Goal: Task Accomplishment & Management: Manage account settings

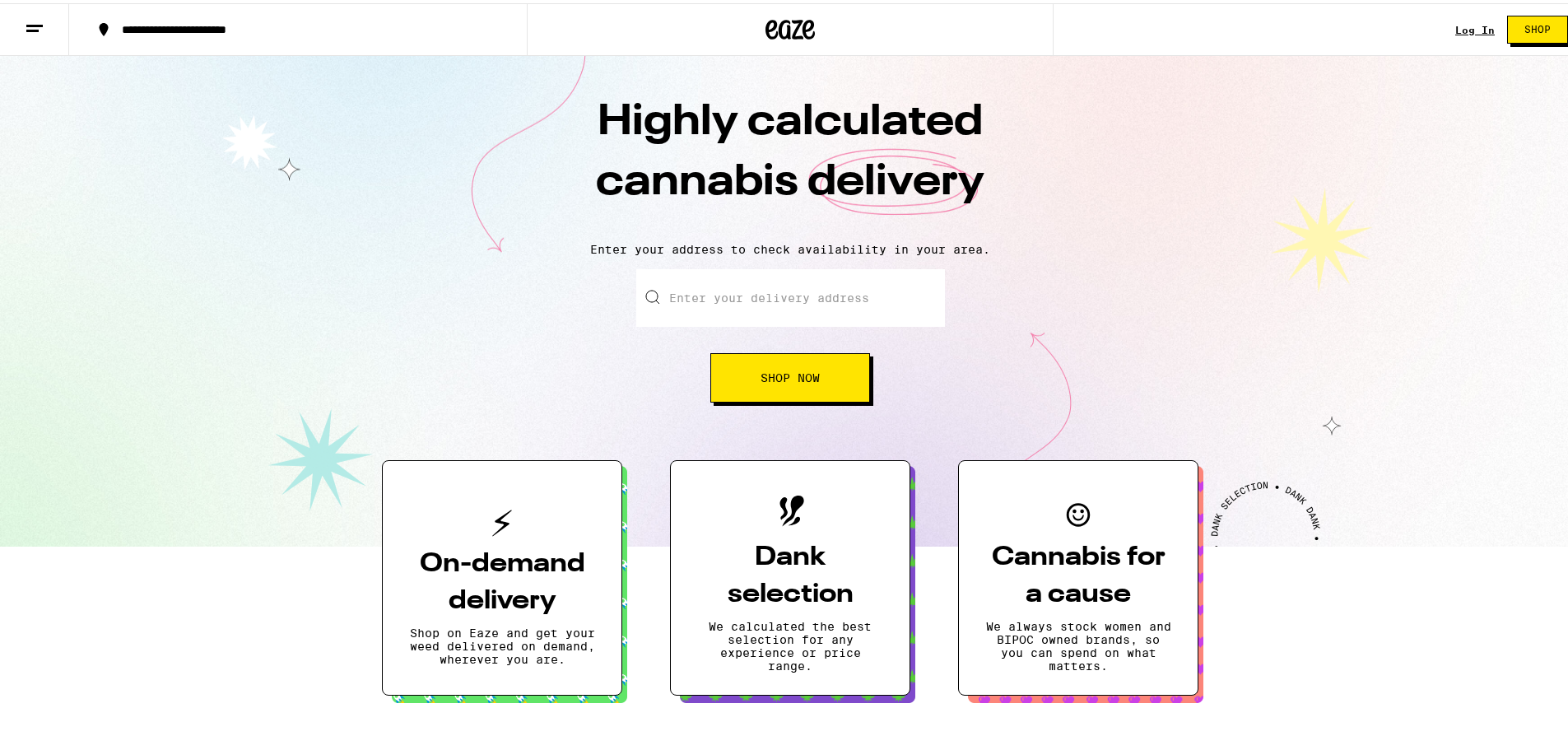
click at [1475, 28] on link "Log In" at bounding box center [1476, 27] width 40 height 11
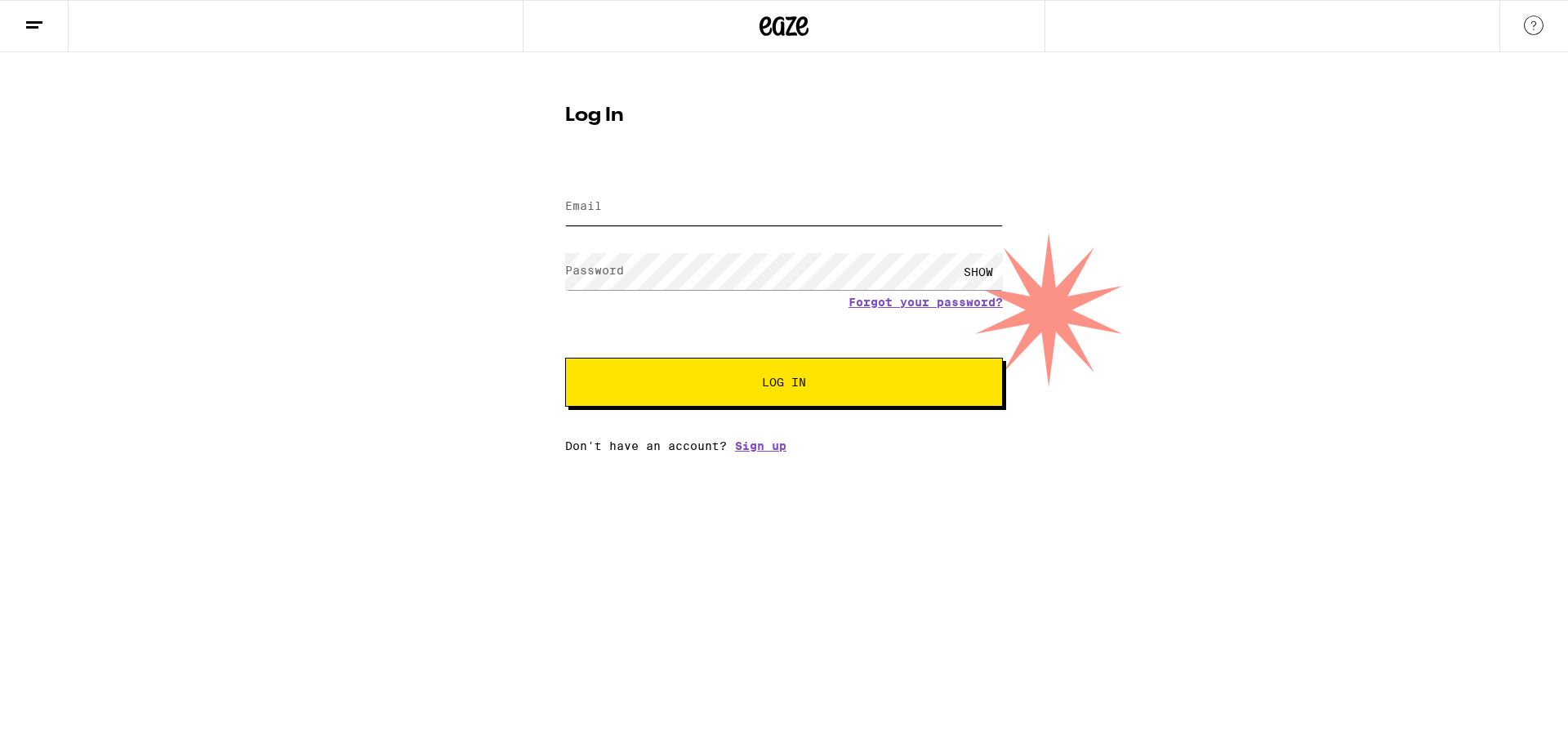
click at [627, 202] on input "Email" at bounding box center [784, 207] width 438 height 37
type input "[EMAIL_ADDRESS][DOMAIN_NAME]"
click at [613, 273] on label "Password" at bounding box center [594, 271] width 59 height 13
click at [817, 393] on button "Log In" at bounding box center [784, 382] width 438 height 49
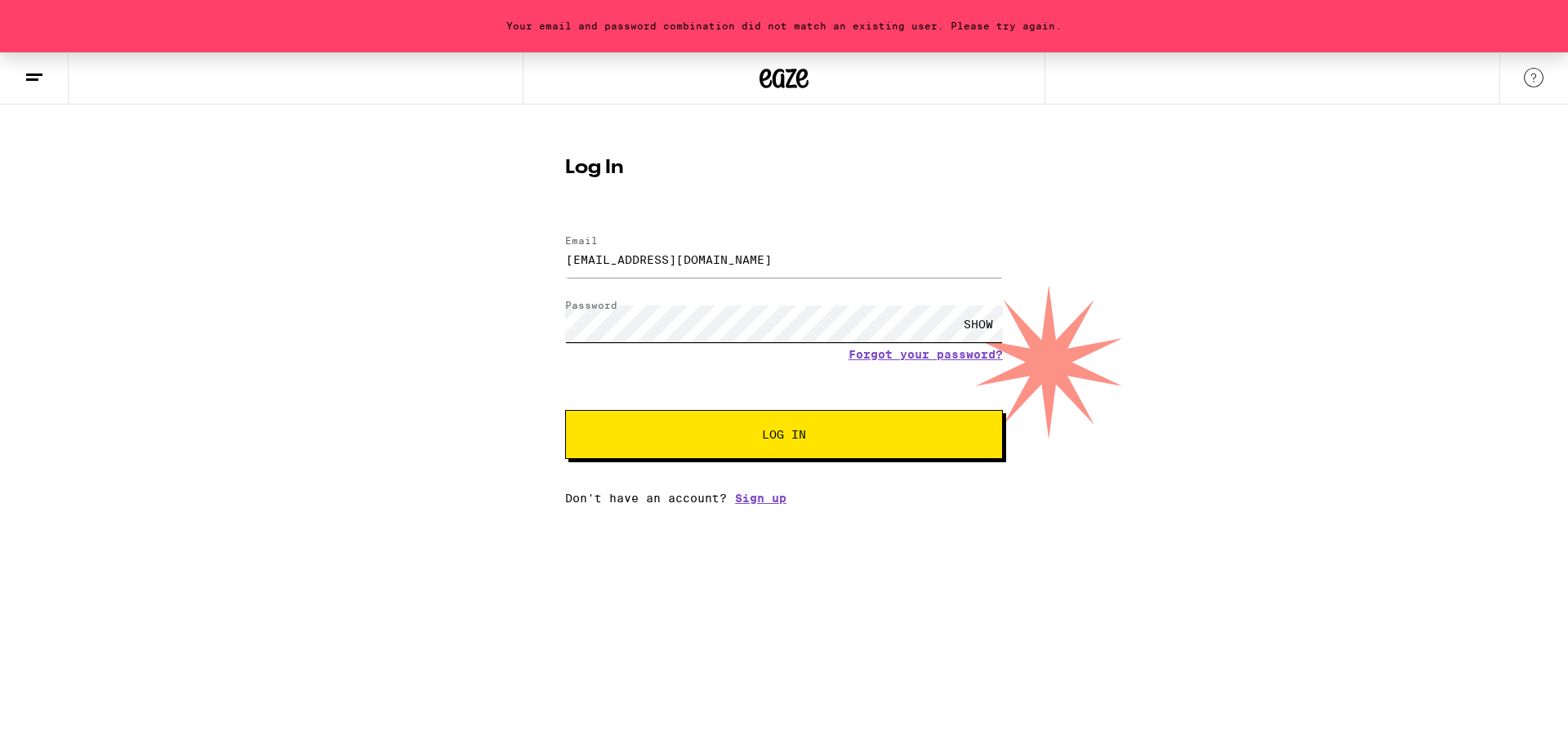
click at [401, 284] on div "Your email and password combination did not match an existing user. Please try …" at bounding box center [784, 278] width 1568 height 453
click at [628, 437] on button "Log In" at bounding box center [784, 434] width 438 height 49
click at [436, 292] on div "Your email and password combination did not match an existing user. Please try …" at bounding box center [784, 278] width 1568 height 453
click at [620, 439] on button "Log In" at bounding box center [784, 434] width 438 height 49
